Goal: Task Accomplishment & Management: Manage account settings

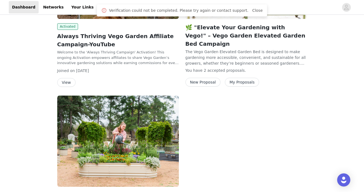
scroll to position [121, 0]
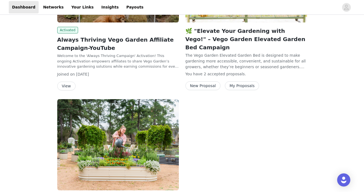
click at [236, 81] on button "My Proposals" at bounding box center [242, 85] width 34 height 9
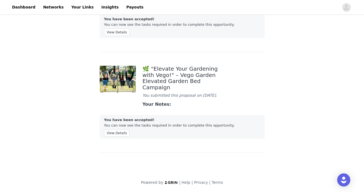
scroll to position [55, 0]
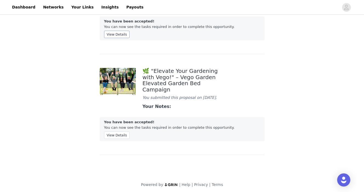
click at [124, 32] on button "View Details" at bounding box center [117, 34] width 26 height 7
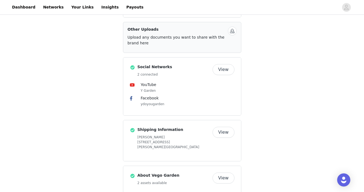
scroll to position [398, 0]
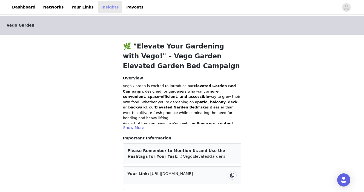
scroll to position [0, 0]
click at [104, 6] on link "Insights" at bounding box center [110, 7] width 24 height 12
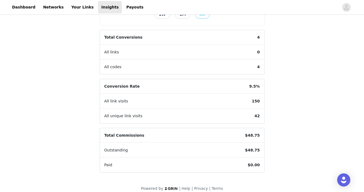
scroll to position [147, 0]
click at [129, 0] on header "Dashboard Networks Your Links Insights Payouts" at bounding box center [182, 7] width 364 height 15
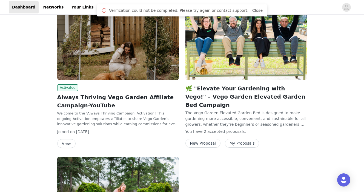
scroll to position [65, 0]
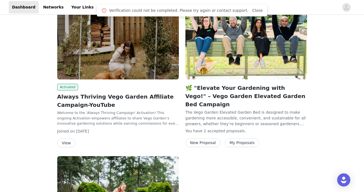
click at [205, 138] on button "New Proposal" at bounding box center [202, 142] width 35 height 9
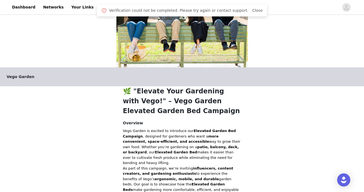
scroll to position [32, 0]
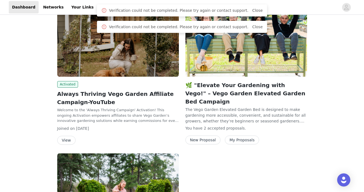
click at [245, 135] on button "My Proposals" at bounding box center [242, 139] width 34 height 9
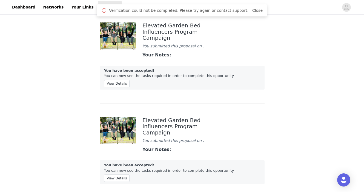
click at [98, 7] on link "Insights" at bounding box center [110, 7] width 24 height 12
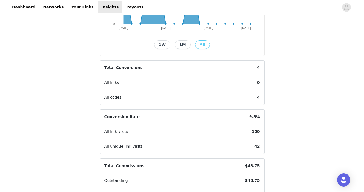
scroll to position [111, 0]
